Goal: Information Seeking & Learning: Learn about a topic

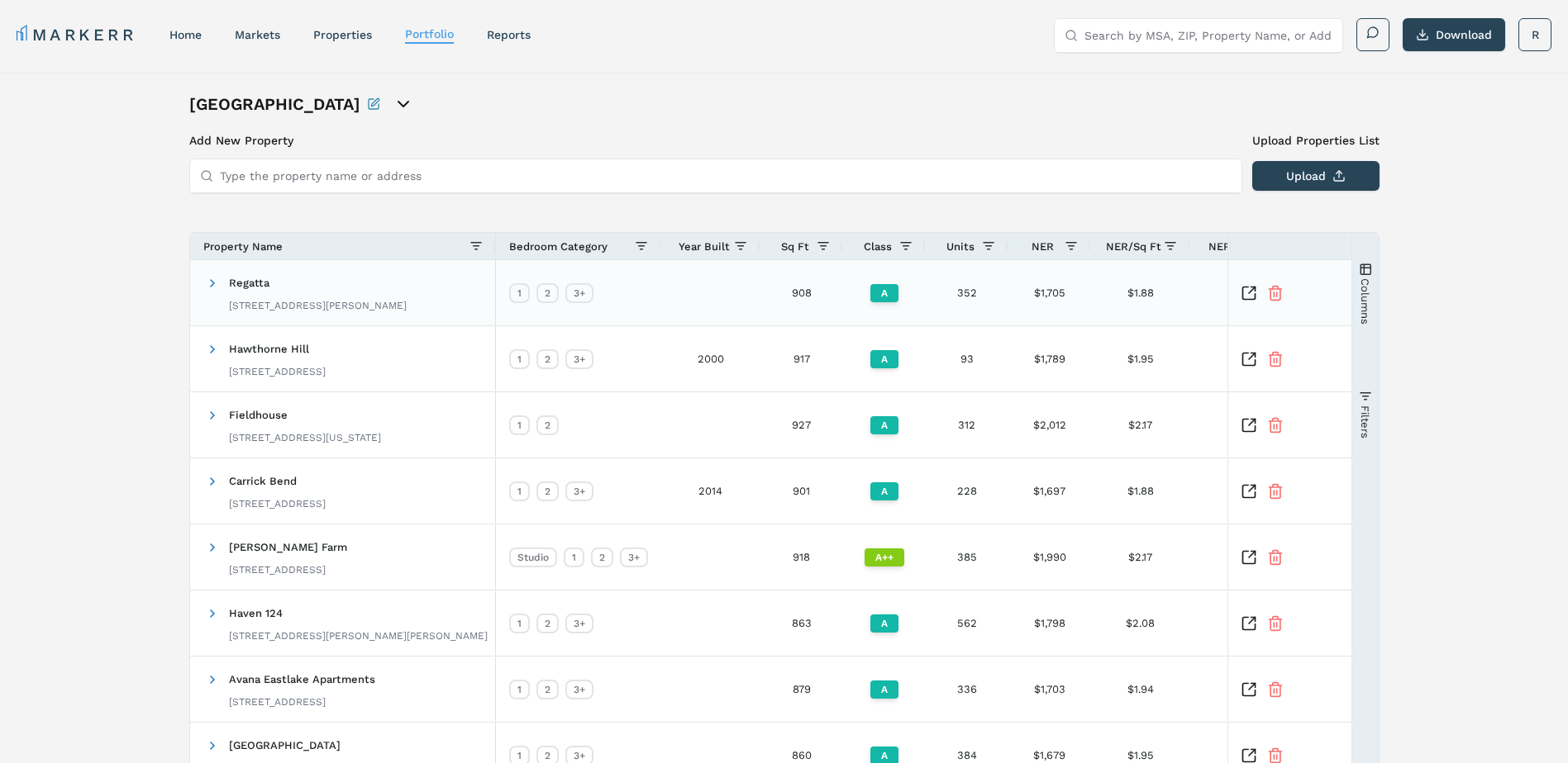
scroll to position [261, 0]
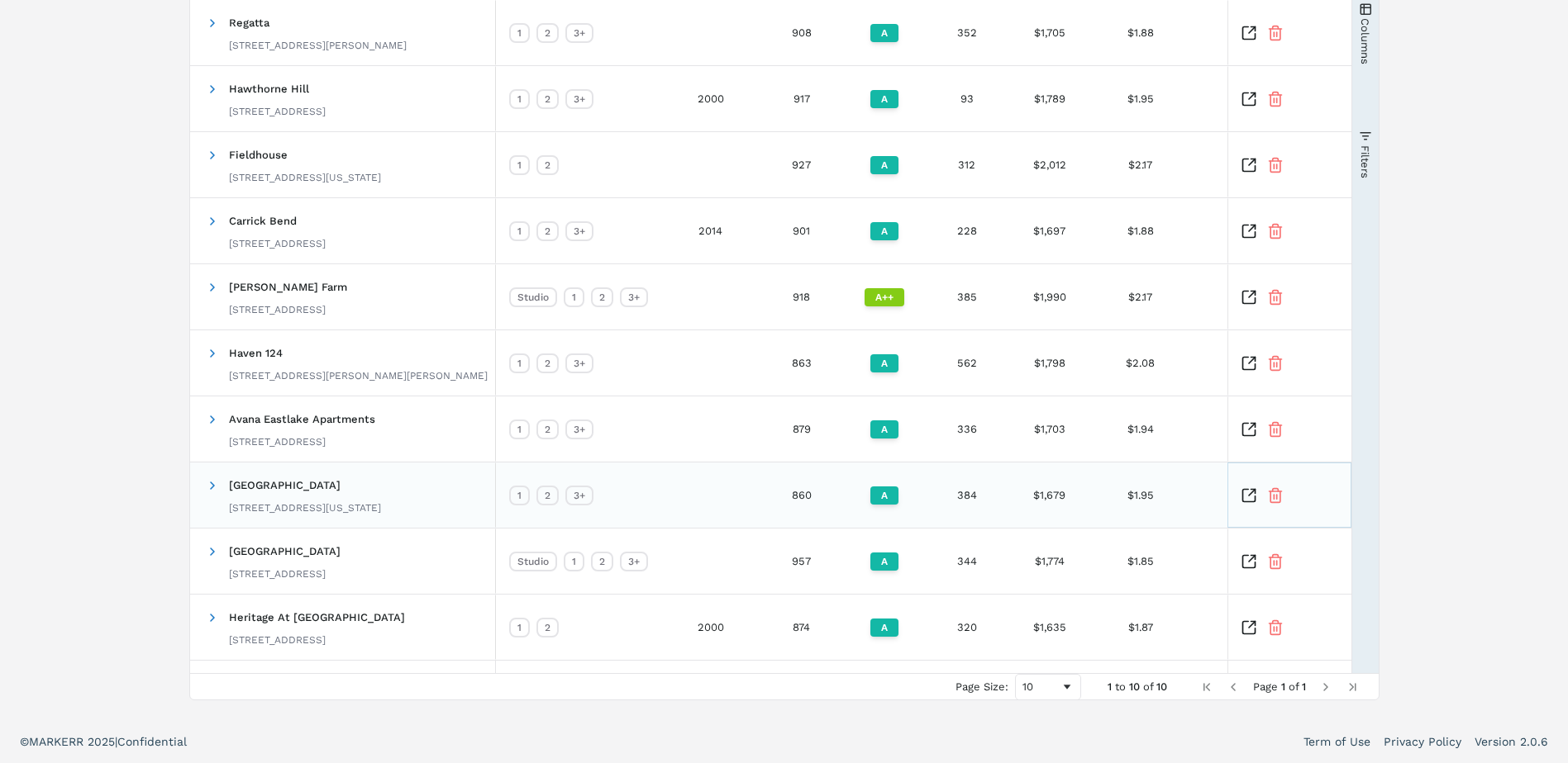
click at [1246, 493] on icon "Inspect Comparable" at bounding box center [1249, 496] width 17 height 17
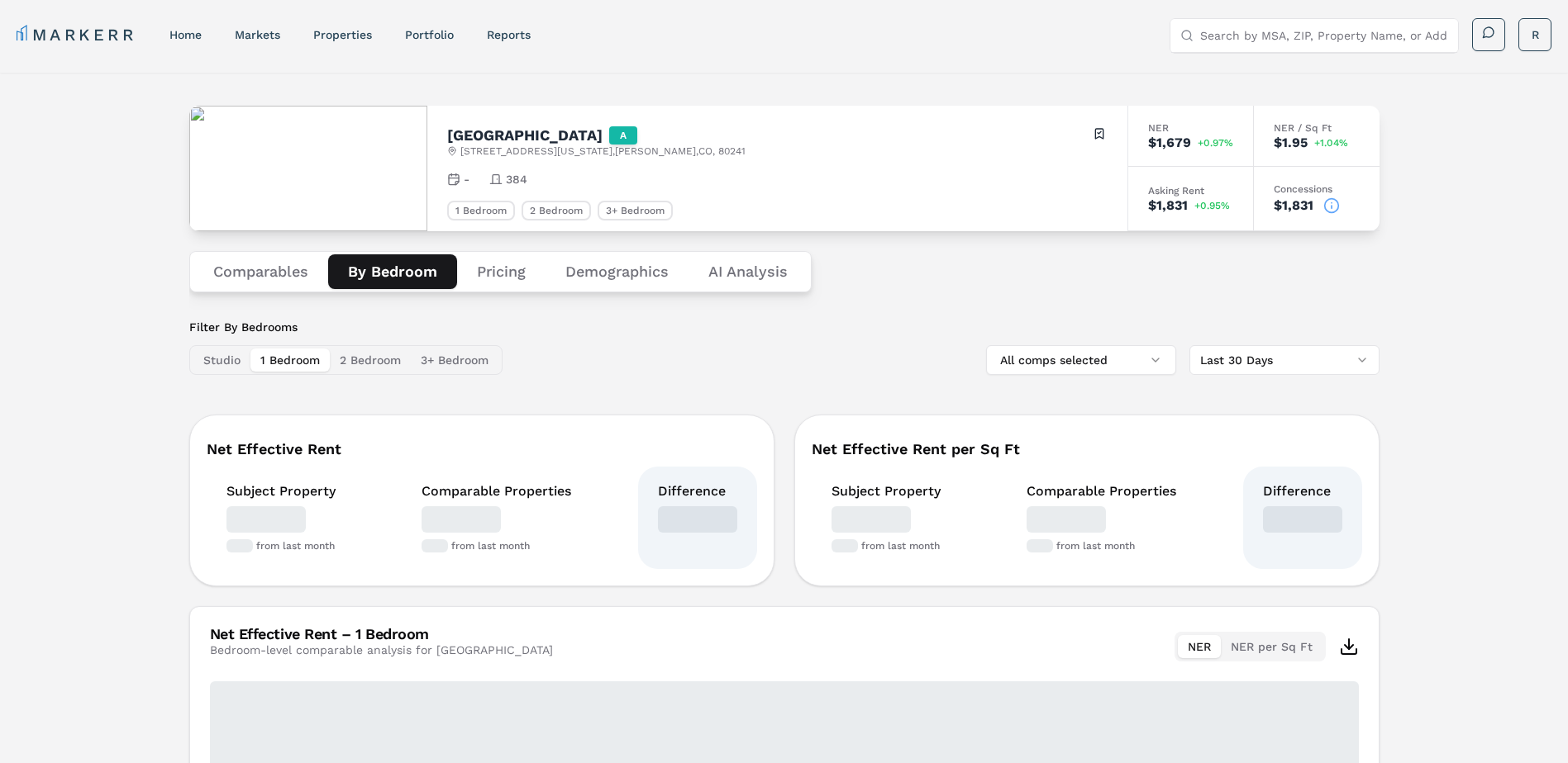
click at [376, 280] on button "By Bedroom" at bounding box center [392, 271] width 129 height 35
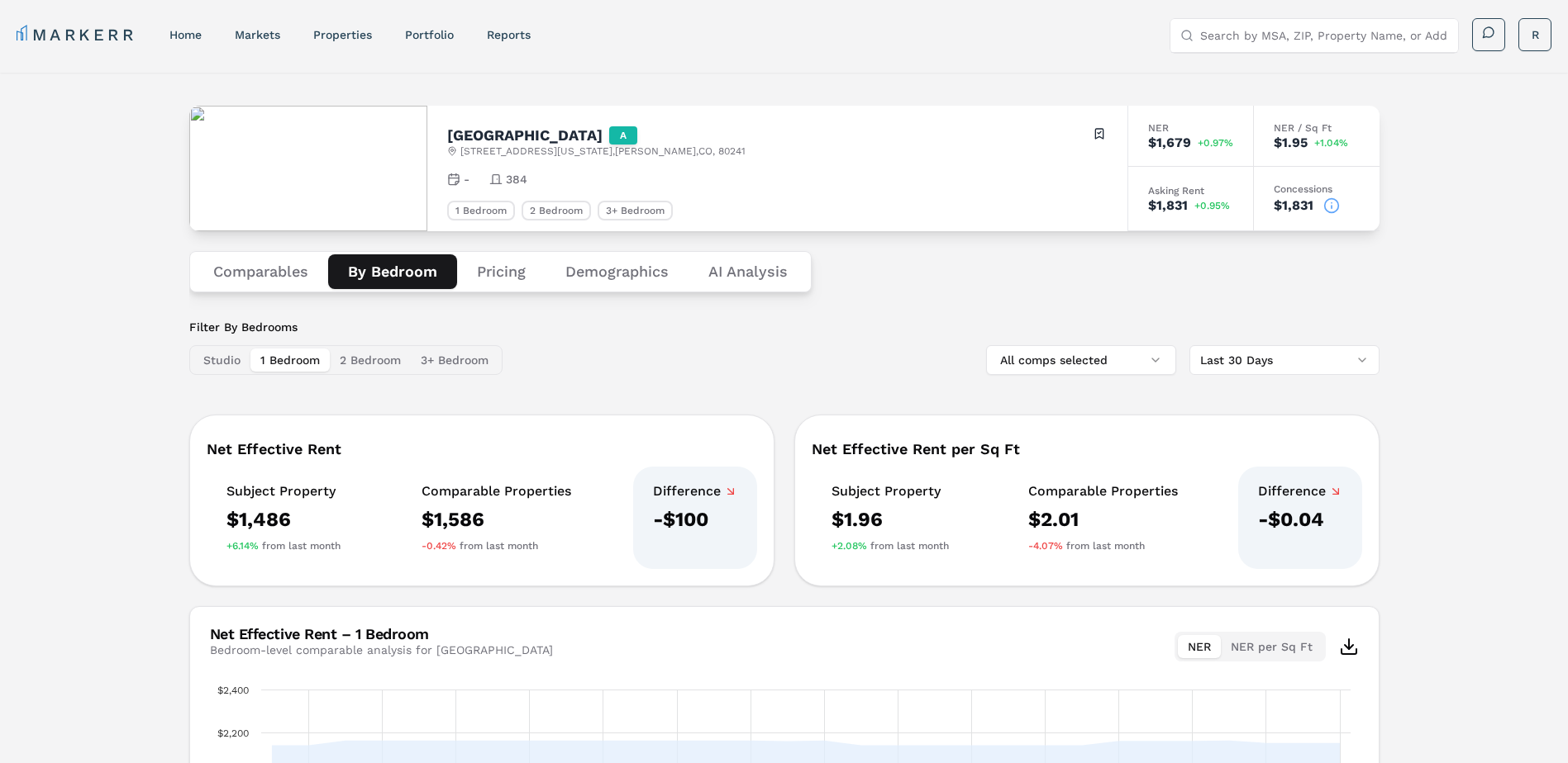
scroll to position [83, 0]
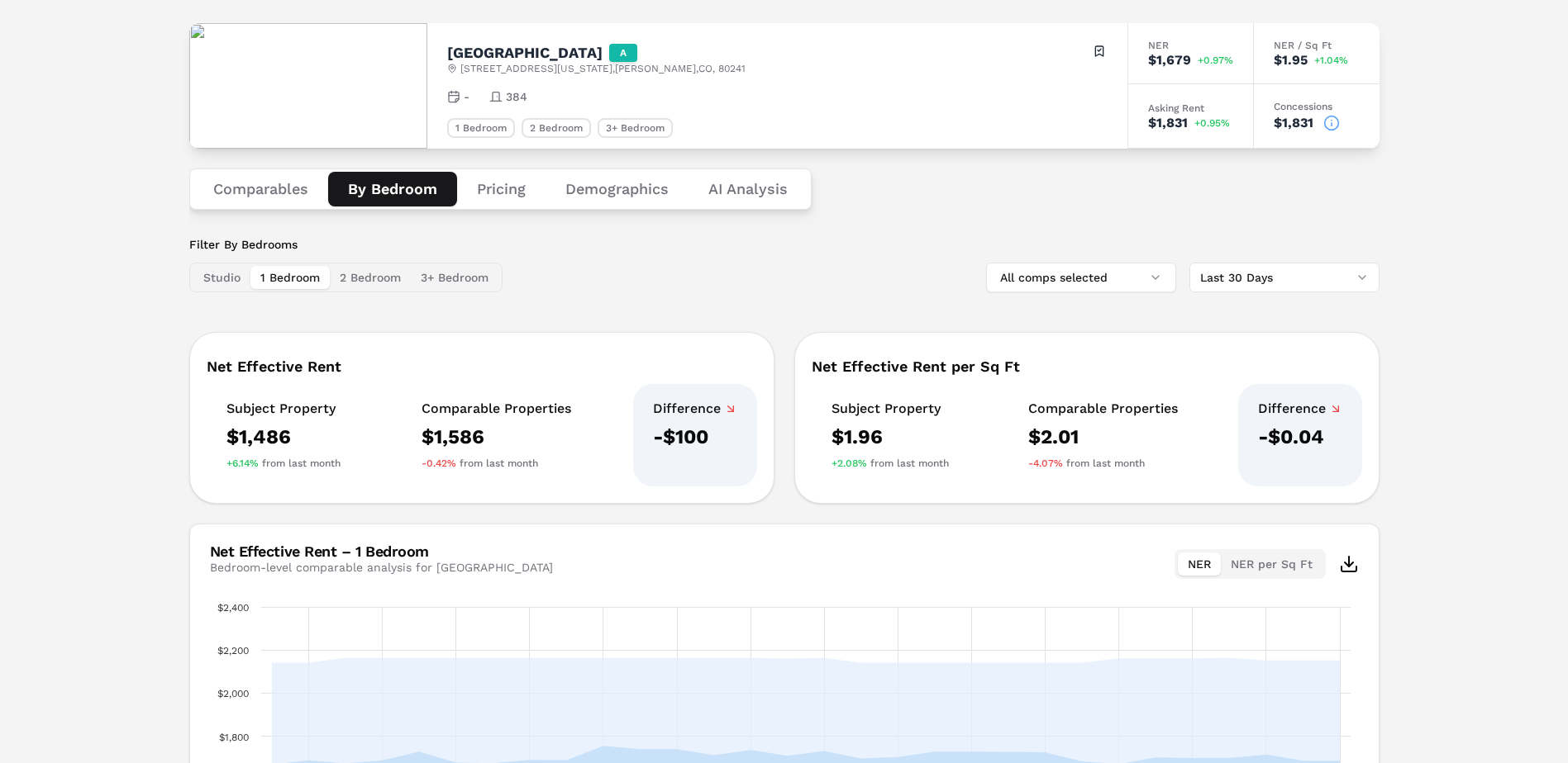
click at [361, 272] on button "2 Bedroom" at bounding box center [370, 278] width 81 height 24
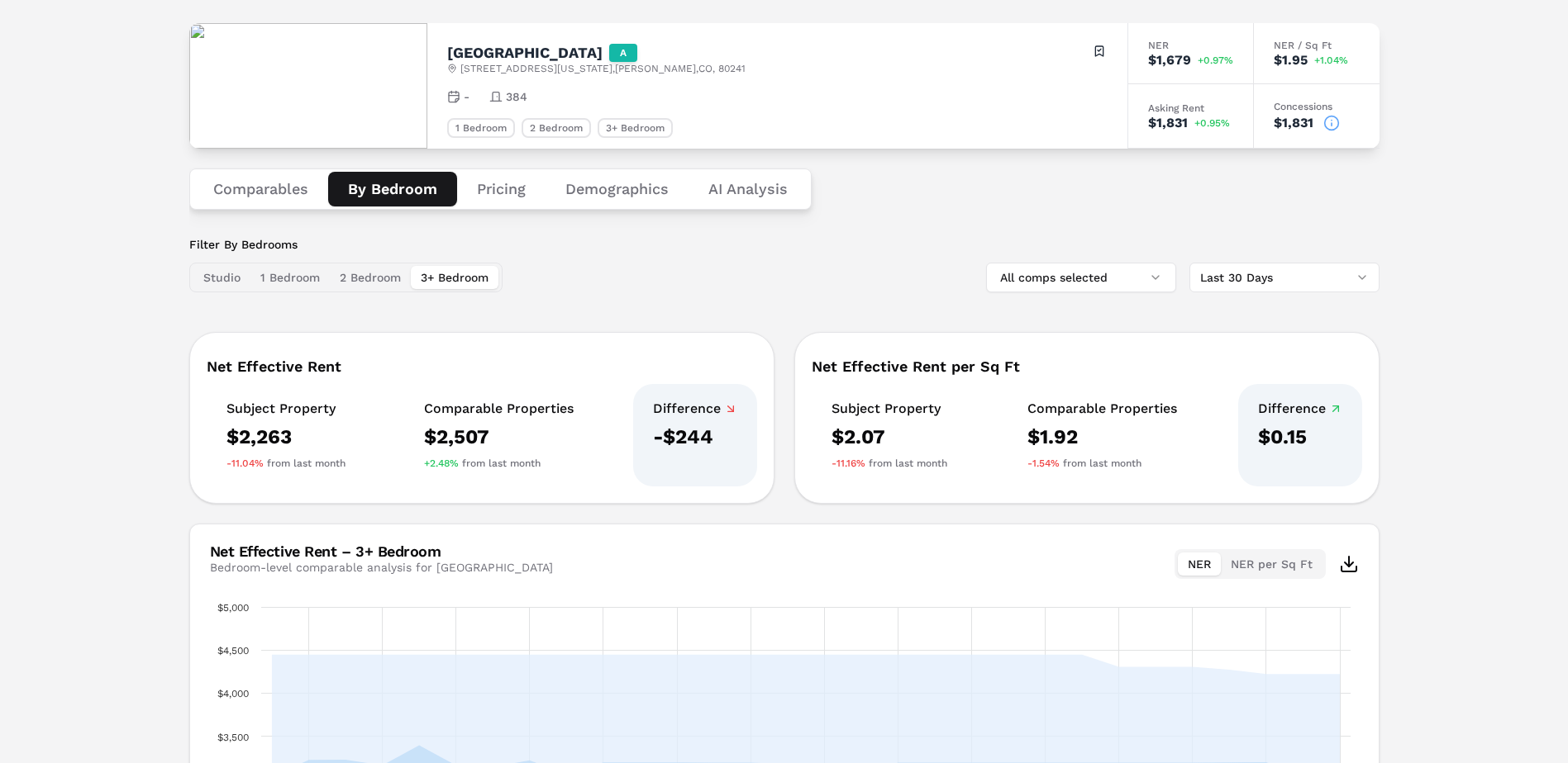
click at [445, 276] on button "3+ Bedroom" at bounding box center [454, 278] width 88 height 24
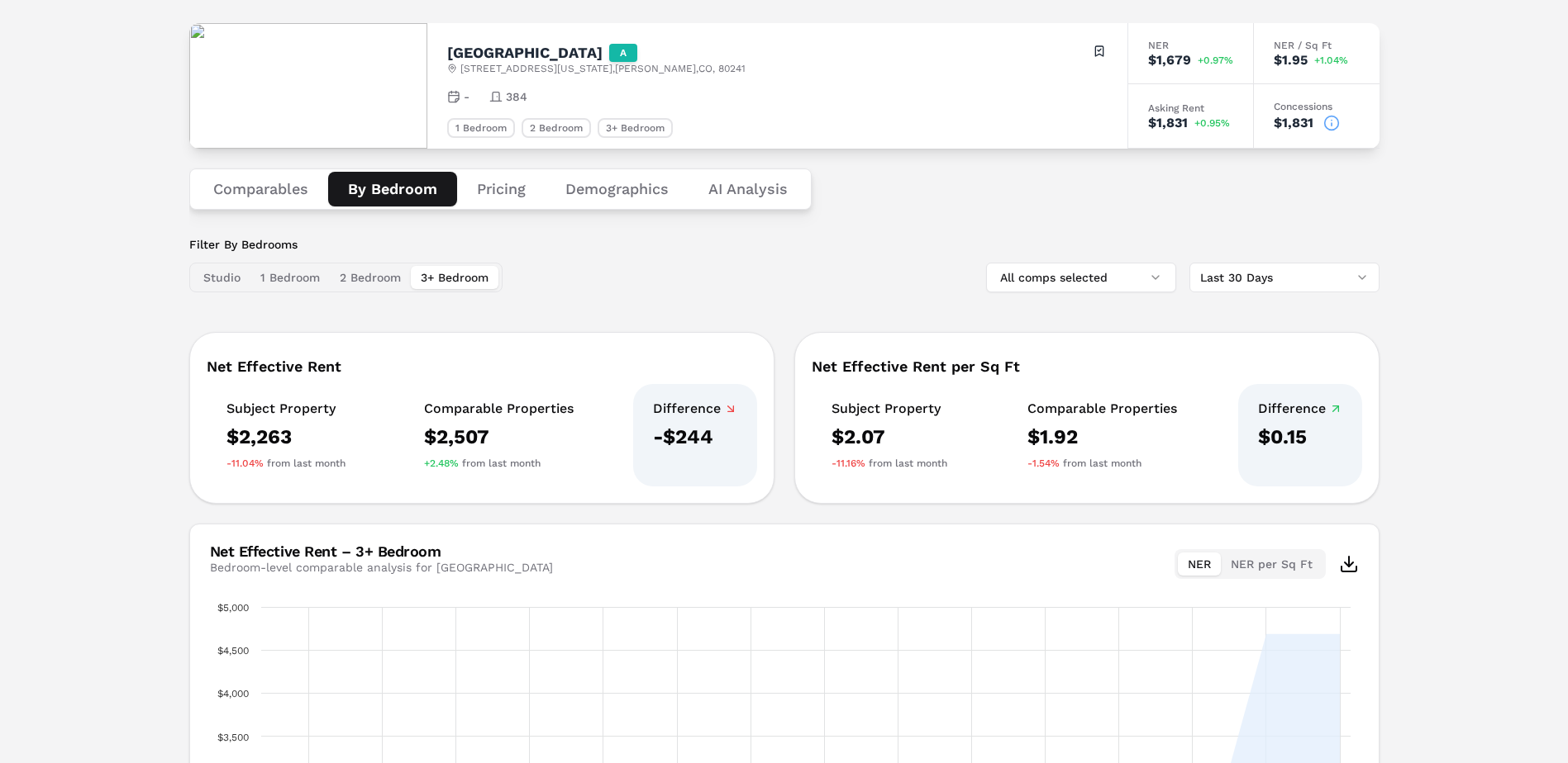
click at [505, 197] on button "Pricing" at bounding box center [502, 189] width 88 height 35
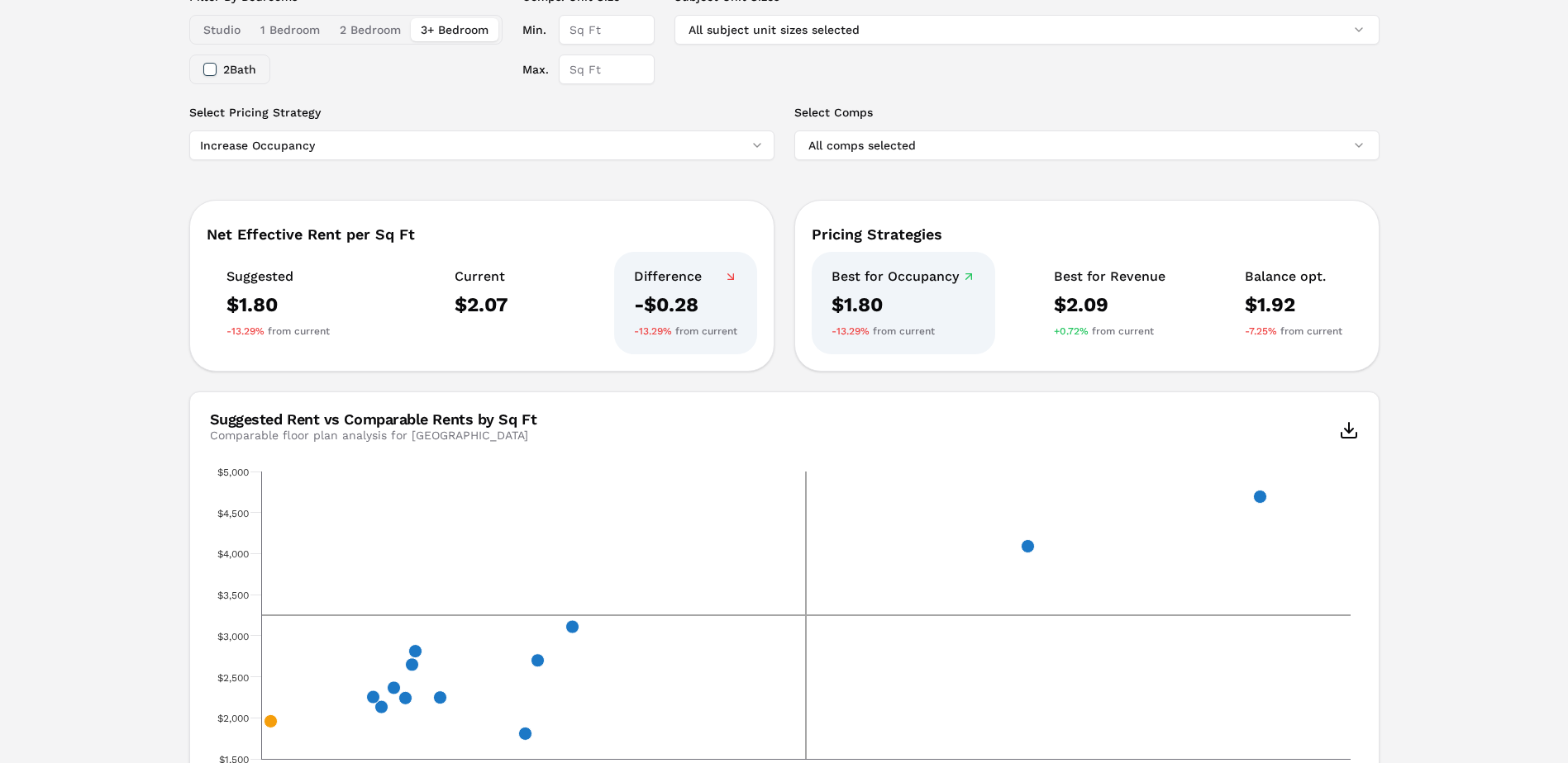
scroll to position [247, 0]
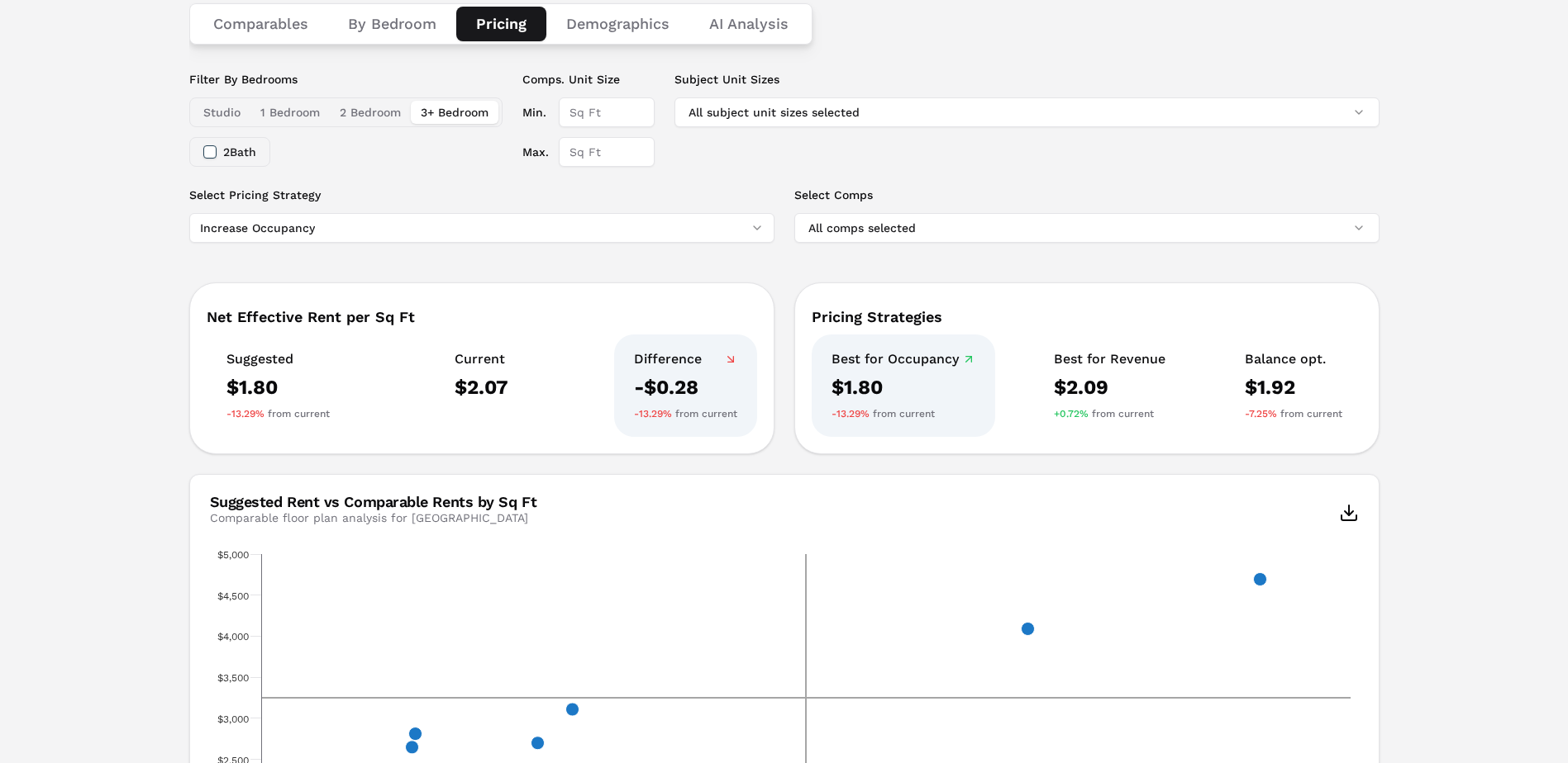
click at [601, 38] on button "Demographics" at bounding box center [618, 24] width 143 height 35
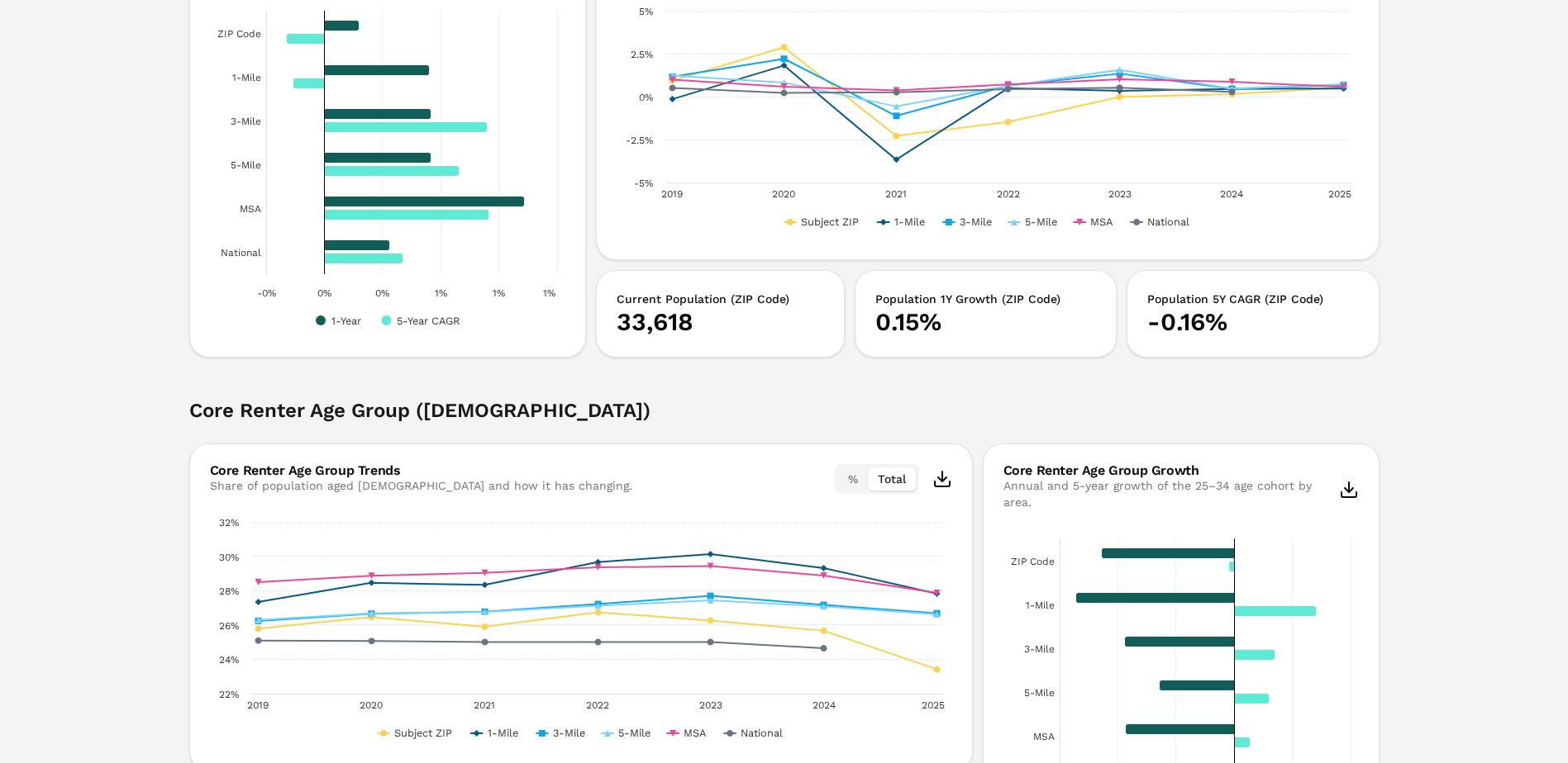
scroll to position [579, 0]
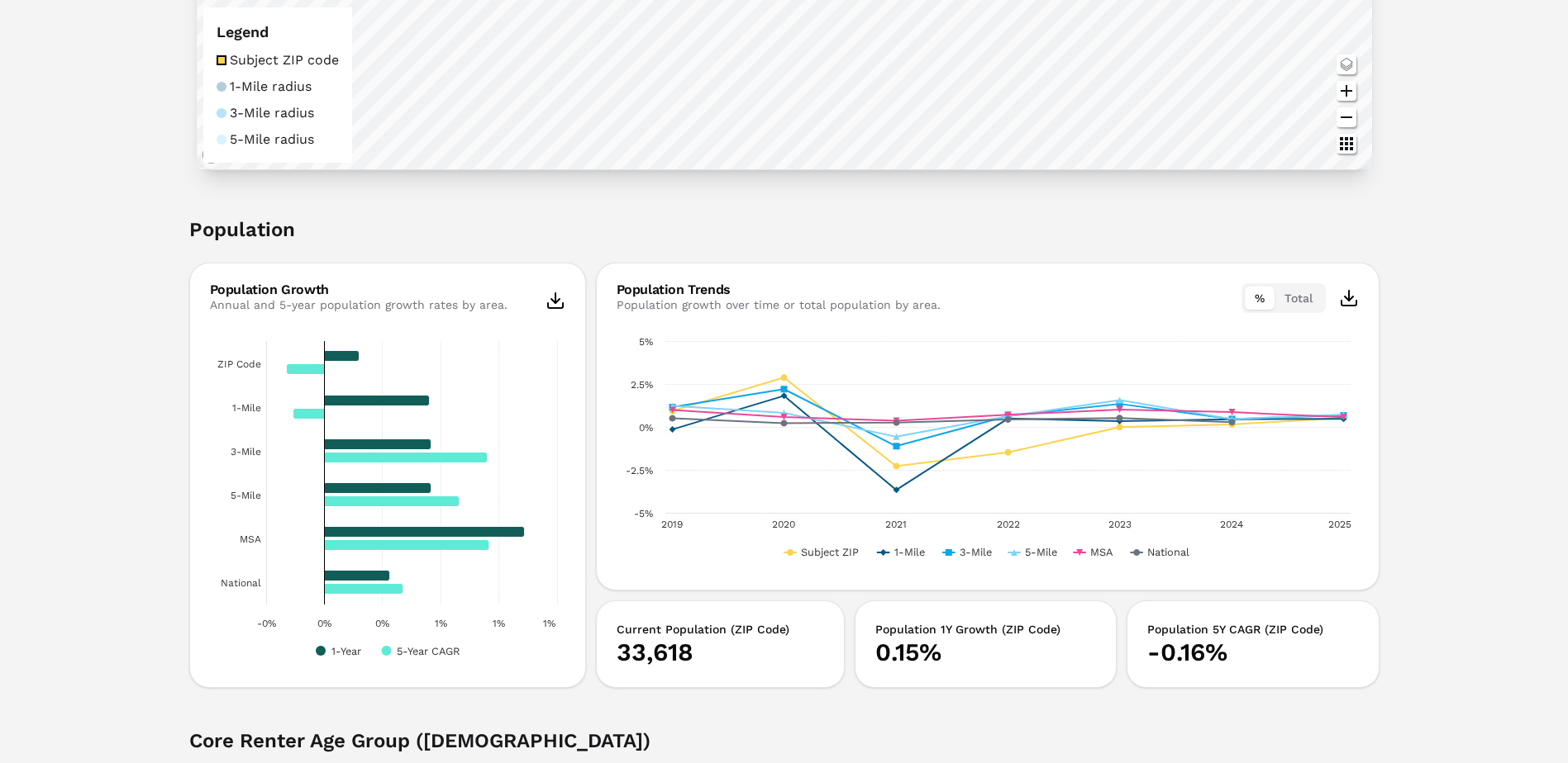
drag, startPoint x: 458, startPoint y: 367, endPoint x: 444, endPoint y: 398, distance: 34.0
